Goal: Task Accomplishment & Management: Manage account settings

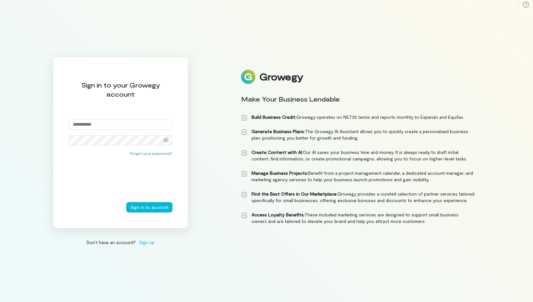
type input "**********"
click at [150, 207] on button "Sign in to account" at bounding box center [149, 207] width 46 height 10
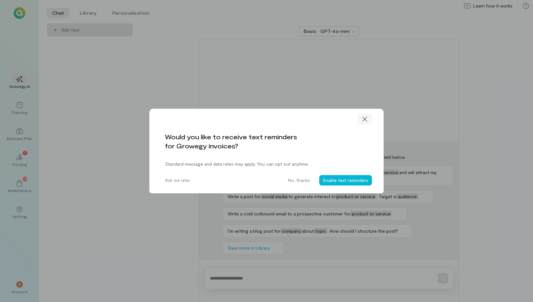
click at [366, 121] on icon at bounding box center [365, 119] width 7 height 7
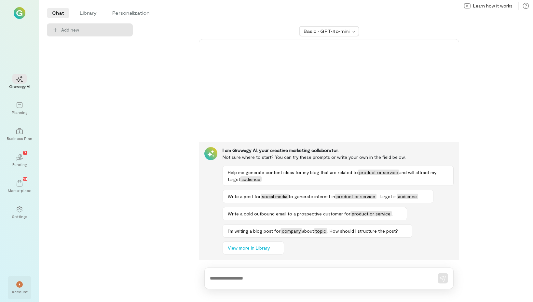
click at [21, 285] on div "*" at bounding box center [19, 284] width 7 height 7
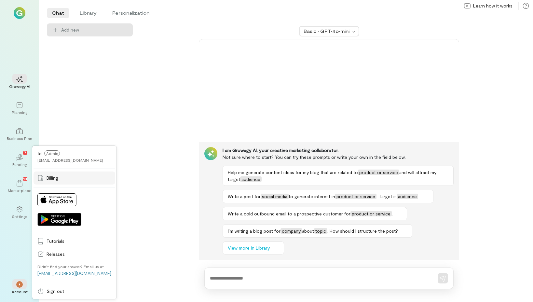
click at [49, 177] on span "Billing" at bounding box center [79, 178] width 65 height 7
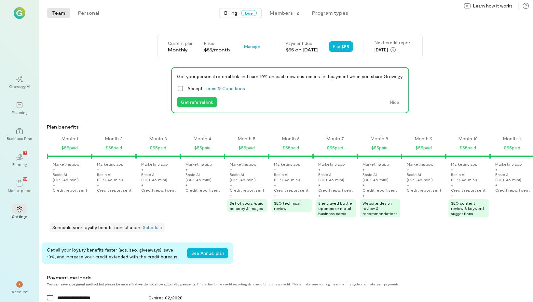
scroll to position [0, 618]
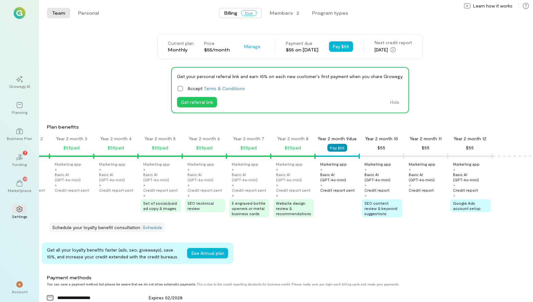
click at [339, 149] on button "Pay $55" at bounding box center [338, 148] width 20 height 8
